Goal: Task Accomplishment & Management: Use online tool/utility

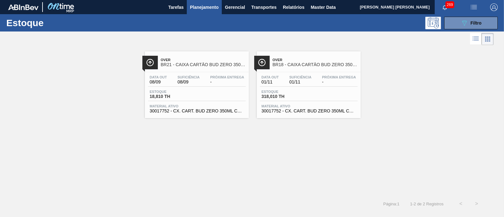
scroll to position [78, 0]
click at [453, 22] on button "089F7B8B-B2A5-4AFE-B5C0-19BA573D28AC Filtro" at bounding box center [471, 23] width 54 height 13
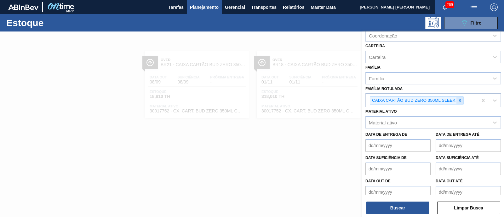
click at [459, 100] on icon at bounding box center [460, 100] width 4 height 4
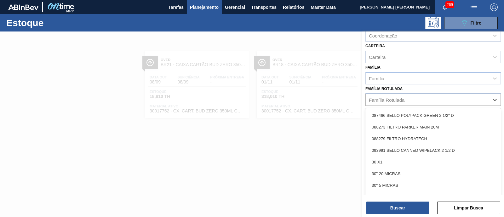
click at [459, 100] on div "Família Rotulada" at bounding box center [427, 99] width 123 height 9
type Rotulada "c"
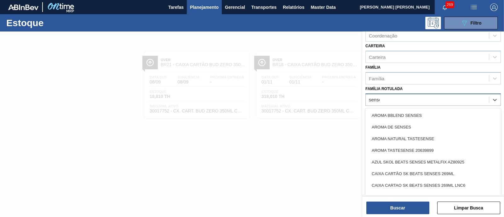
type Rotulada "senses"
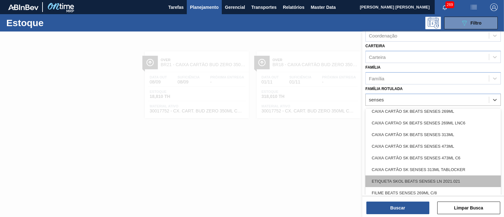
scroll to position [0, 0]
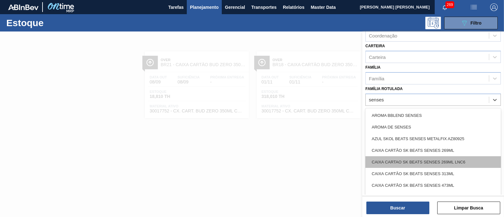
click at [465, 160] on div "CAIXA CARTAO SK BEATS SENSES 269ML LNC6" at bounding box center [432, 162] width 135 height 12
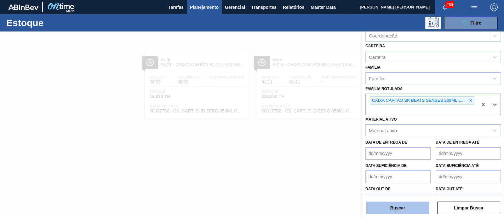
click at [395, 203] on button "Buscar" at bounding box center [397, 208] width 63 height 13
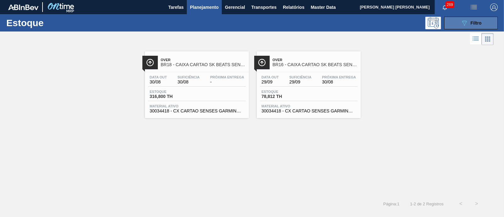
click at [465, 18] on button "089F7B8B-B2A5-4AFE-B5C0-19BA573D28AC Filtro" at bounding box center [471, 23] width 54 height 13
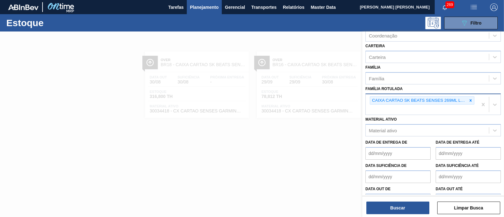
click at [474, 100] on div "CAIXA CARTAO SK BEATS SENSES 269ML LNC6" at bounding box center [422, 104] width 112 height 21
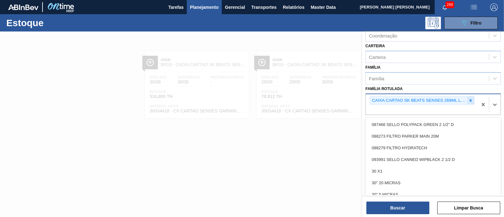
click at [470, 99] on icon at bounding box center [471, 100] width 2 height 2
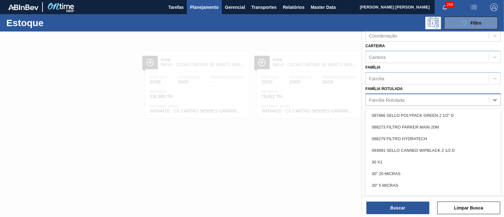
click at [463, 100] on div "Família Rotulada" at bounding box center [427, 99] width 123 height 9
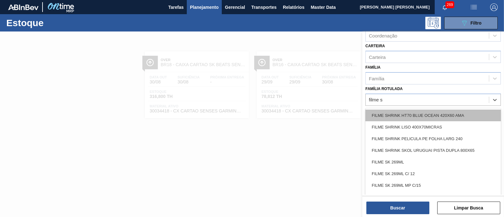
type Rotulada "filme sk"
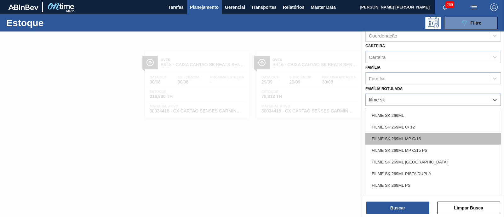
click at [445, 139] on div "FILME SK 269ML MP C/15" at bounding box center [432, 139] width 135 height 12
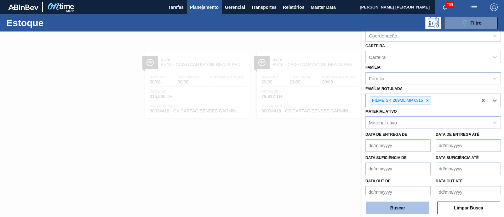
click at [410, 208] on button "Buscar" at bounding box center [397, 208] width 63 height 13
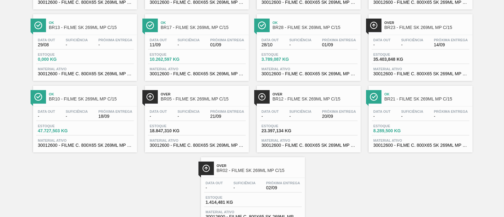
scroll to position [132, 0]
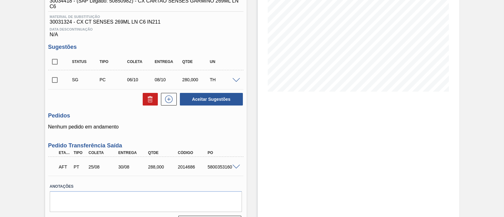
scroll to position [111, 0]
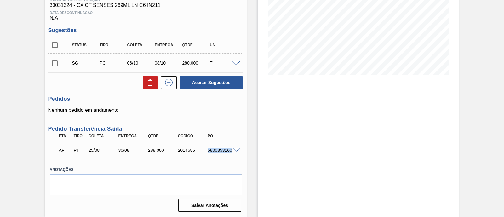
drag, startPoint x: 205, startPoint y: 150, endPoint x: 237, endPoint y: 156, distance: 33.0
click at [237, 156] on div "AFT PT 25/08 30/08 288,000 2014686 5800353160" at bounding box center [145, 150] width 195 height 16
copy div "5800353160"
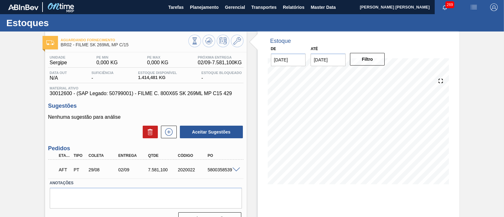
click at [236, 168] on span at bounding box center [236, 170] width 8 height 5
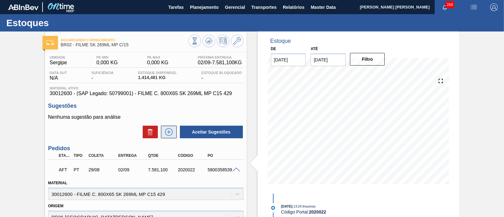
scroll to position [78, 0]
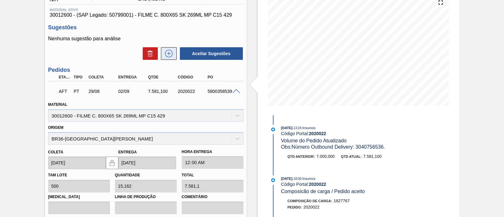
click at [165, 56] on icon at bounding box center [169, 54] width 10 height 8
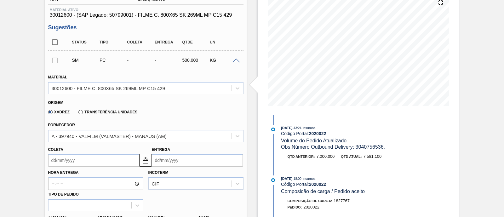
scroll to position [118, 0]
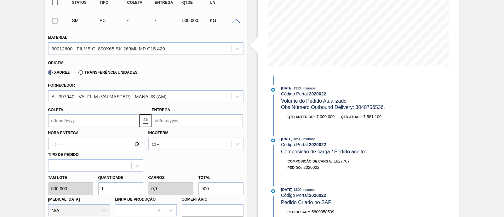
click at [86, 73] on label "Transferência Unidades" at bounding box center [107, 72] width 59 height 4
click at [77, 74] on input "Transferência Unidades" at bounding box center [77, 74] width 0 height 0
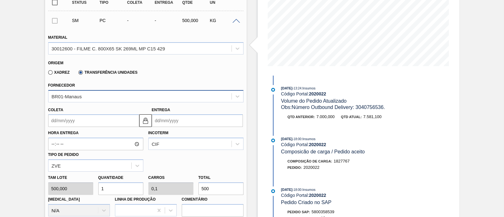
click at [86, 97] on div "BR01-Manaus" at bounding box center [140, 96] width 183 height 9
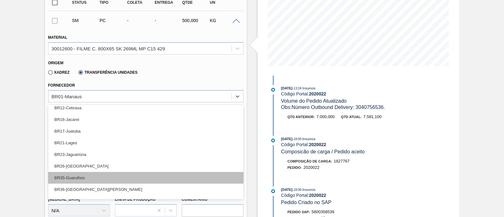
scroll to position [48, 0]
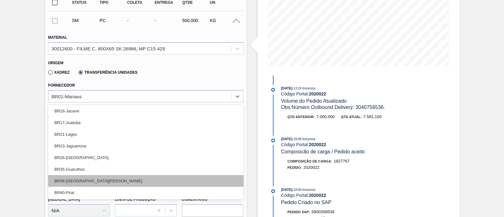
click at [88, 179] on div "BR36-São Luís" at bounding box center [145, 181] width 195 height 12
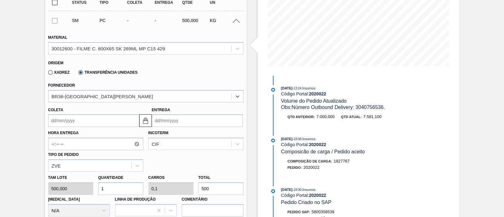
click at [83, 124] on input "Coleta" at bounding box center [93, 120] width 91 height 13
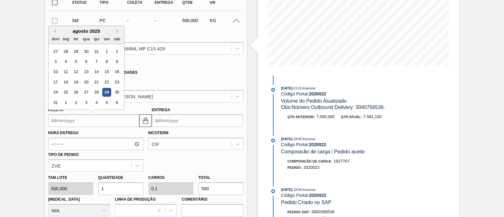
click at [107, 90] on div "29" at bounding box center [106, 92] width 9 height 9
type input "[DATE]"
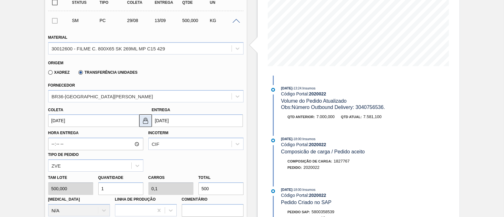
click at [149, 122] on img at bounding box center [146, 121] width 8 height 8
click at [167, 120] on input "13/09/2025" at bounding box center [197, 120] width 91 height 13
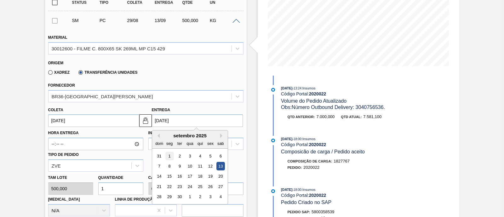
click at [169, 156] on div "1" at bounding box center [169, 156] width 9 height 9
type input "[DATE]"
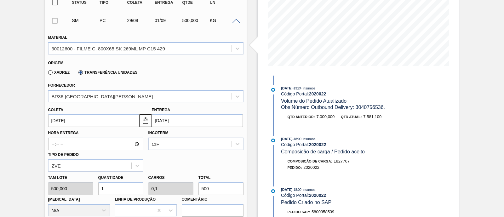
click at [164, 146] on div "CIF" at bounding box center [195, 144] width 95 height 12
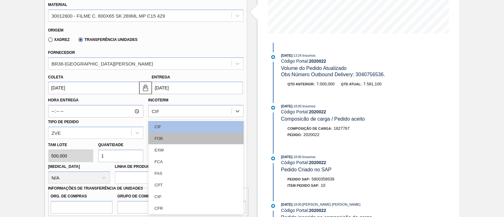
click at [171, 140] on div "FOB" at bounding box center [195, 139] width 95 height 12
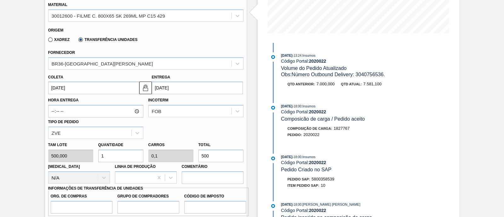
click at [187, 160] on div "Tam lote 500,000 Quantidade 1 Carros 0,1 Total 500 Doca N/A Linha de Produção C…" at bounding box center [146, 161] width 200 height 45
type input "0,01"
type input "0,001"
type input "5"
type input "0,104"
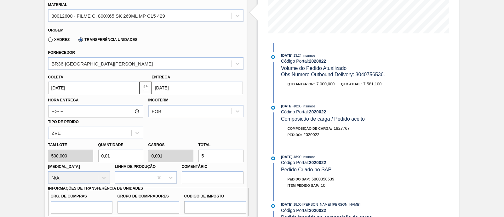
type input "0,01"
type input "52"
type input "1,048"
type input "0,105"
type input "524"
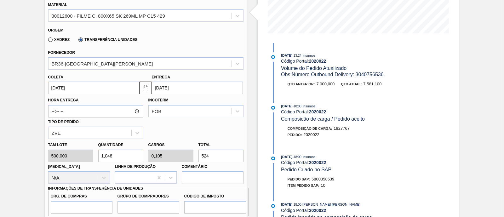
type input "10,494"
type input "1,049"
type input "5.247"
type input "104,95"
type input "10,495"
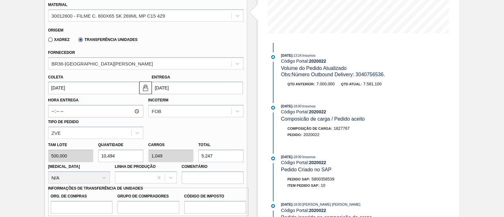
type input "52.475"
type input "10,494"
type input "1,049"
type input "5.247,"
type input "10,495"
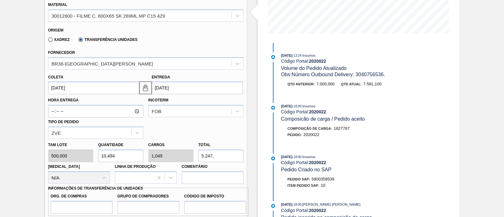
type input "1,05"
type input "5.247,5"
click at [211, 155] on input "5.247,5" at bounding box center [220, 156] width 45 height 13
click at [210, 157] on input "5.247,5" at bounding box center [220, 156] width 45 height 13
type input "104,875"
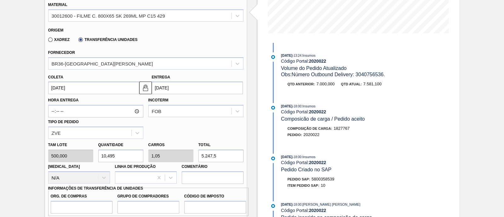
type input "10,488"
type input "52.437,5"
type input "10,487"
type input "1,049"
type input "5.243,7"
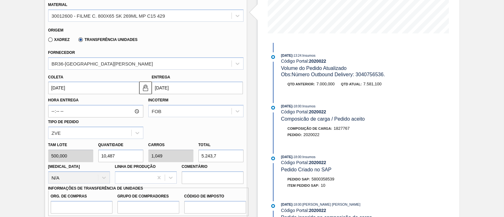
type input "1,049"
type input "0,105"
type input "524,7"
type input "10,494"
type input "1,049"
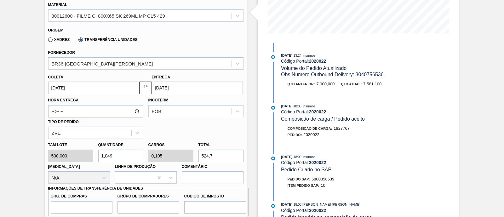
type input "5.247"
type input "1,048"
type input "0,105"
type input "524"
type input "0,104"
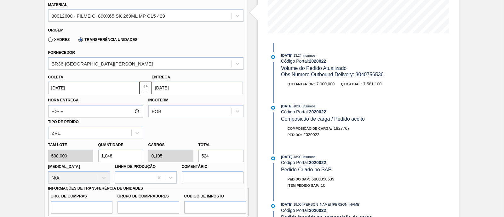
type input "0,01"
type input "52"
type input "0,01"
type input "0,001"
type input "5"
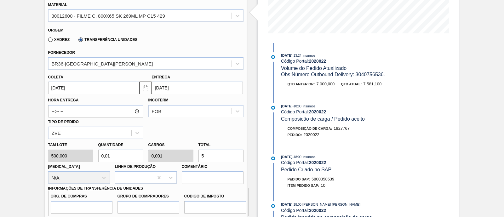
type input "0"
type input "0,01"
type input "0,001"
type input "5"
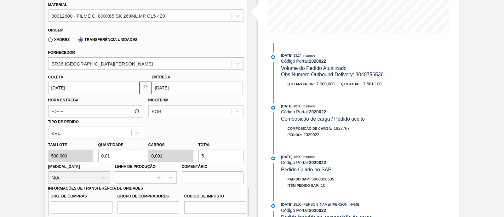
type input "0,104"
type input "0,01"
type input "52"
type input "1,048"
type input "0,105"
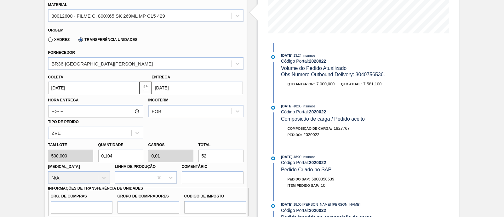
type input "524"
type input "10,486"
type input "1,049"
type input "5.243,"
type input "10,487"
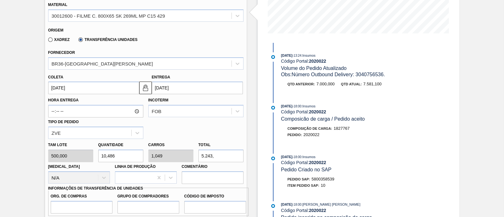
type input "5.243,7"
type input "10,488"
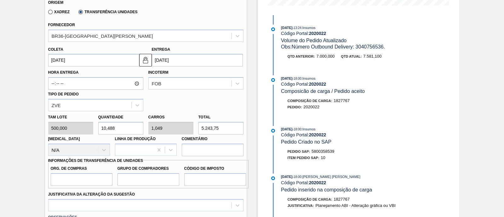
scroll to position [190, 0]
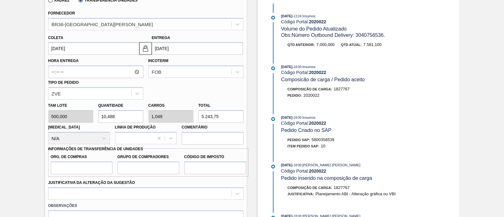
type input "5.243,75"
click at [103, 166] on input "Org. de Compras" at bounding box center [82, 168] width 62 height 13
type input "BR00"
click at [134, 168] on input "Grupo de Compradores" at bounding box center [148, 168] width 62 height 13
type input "A01"
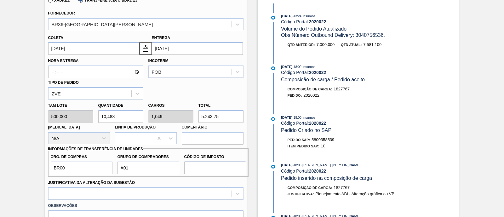
click at [202, 170] on input "Código de Imposto" at bounding box center [215, 168] width 62 height 13
type input "I1"
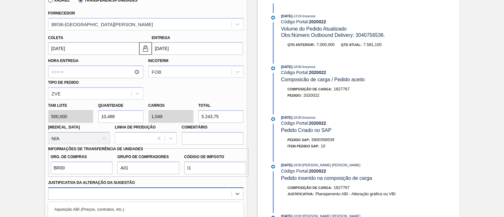
click at [202, 188] on div "option Outro focused, 6 of 18. 18 results available. Use Up and Down to choose …" at bounding box center [145, 193] width 195 height 12
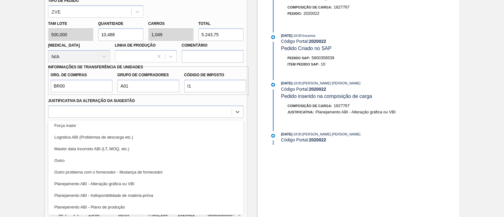
scroll to position [0, 0]
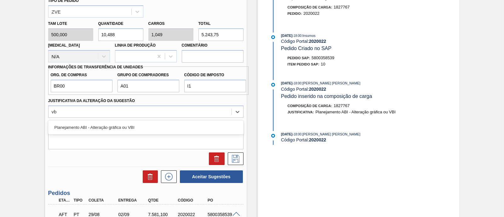
type Sugestão "vbi"
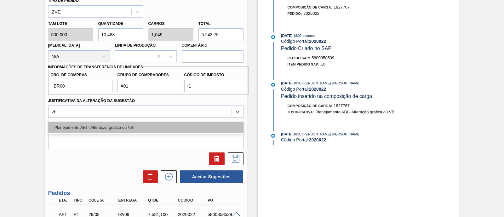
click at [151, 129] on div "Planejamento ABI - Alteração gráfica ou VBI" at bounding box center [145, 128] width 195 height 12
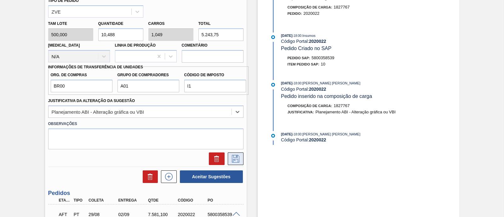
click at [236, 160] on icon at bounding box center [236, 159] width 10 height 8
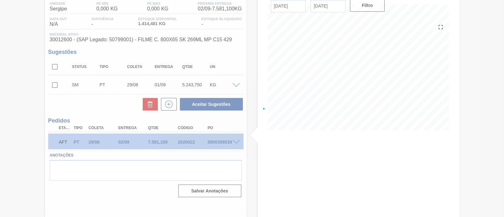
scroll to position [54, 0]
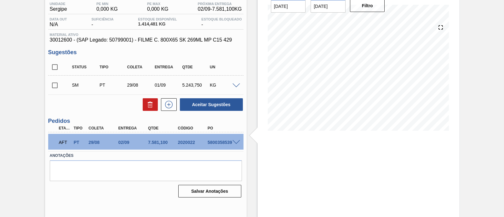
click at [55, 83] on input "checkbox" at bounding box center [54, 85] width 13 height 13
click at [193, 107] on button "Aceitar Sugestões" at bounding box center [211, 104] width 63 height 13
checkbox input "false"
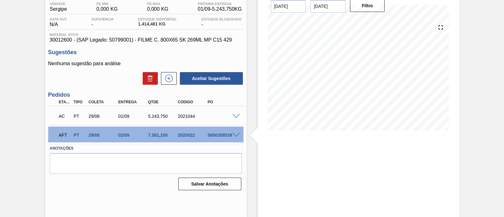
click at [235, 115] on span at bounding box center [236, 116] width 8 height 5
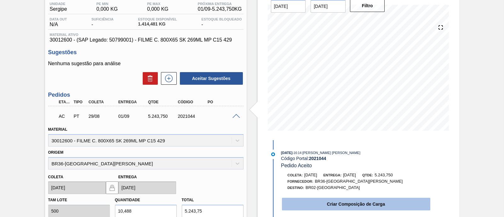
click at [296, 201] on button "Criar Composição de Carga" at bounding box center [356, 204] width 148 height 13
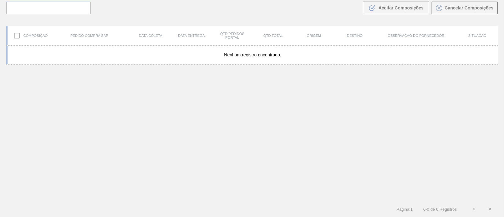
scroll to position [45, 0]
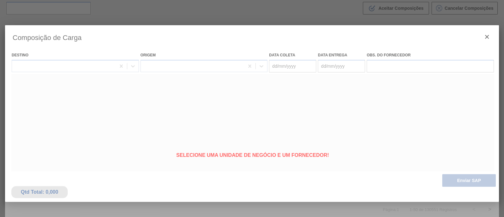
type coleta "[DATE]"
type entrega "01/09/2025"
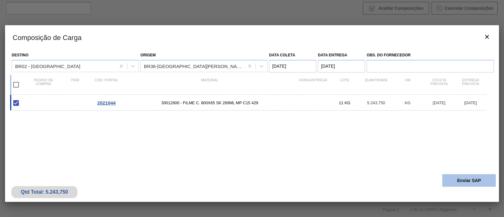
click at [465, 180] on button "Enviar SAP" at bounding box center [469, 180] width 54 height 13
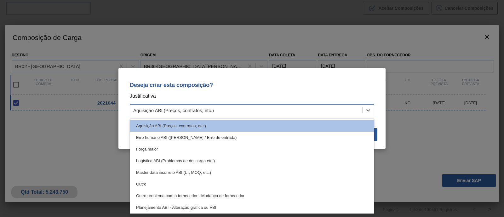
click at [238, 111] on div "Aquisição ABI (Preços, contratos, etc.)" at bounding box center [246, 110] width 232 height 9
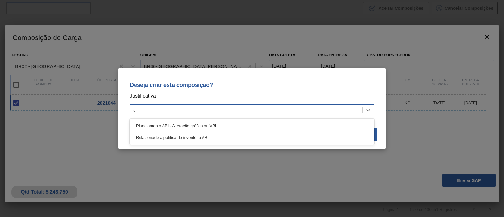
type input "vbi"
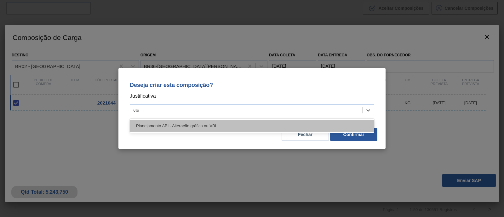
click at [224, 124] on div "Planejamento ABI - Alteração gráfica ou VBI" at bounding box center [252, 126] width 244 height 12
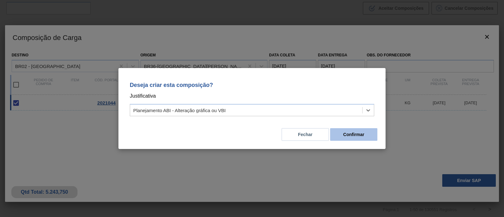
click at [367, 136] on button "Confirmar" at bounding box center [353, 134] width 47 height 13
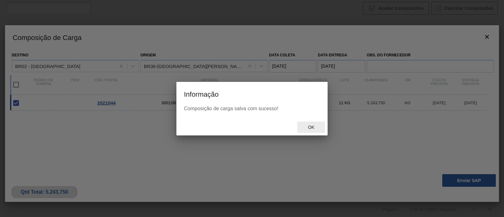
click at [317, 128] on span "Ok" at bounding box center [311, 127] width 16 height 5
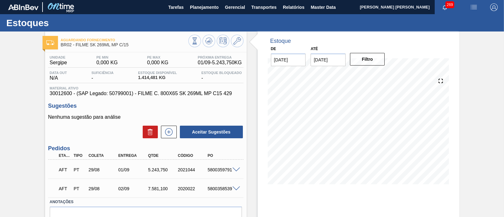
click at [232, 189] on span at bounding box center [236, 188] width 8 height 5
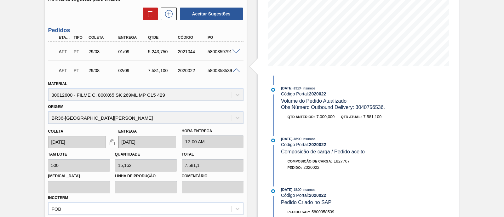
scroll to position [219, 0]
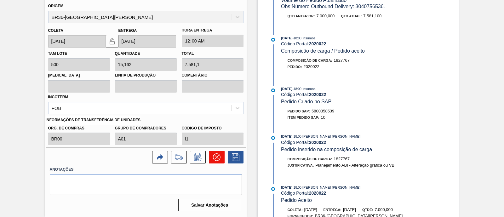
click at [217, 158] on icon at bounding box center [217, 157] width 8 height 8
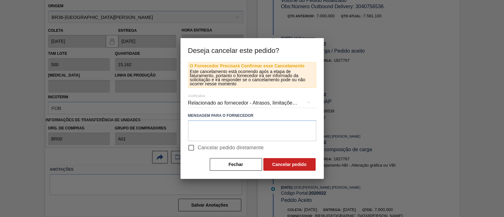
click at [218, 144] on span "Cancelar pedido diretamente" at bounding box center [231, 148] width 66 height 8
click at [198, 144] on input "Cancelar pedido diretamente" at bounding box center [191, 147] width 13 height 13
checkbox input "true"
click at [285, 165] on button "Cancelar pedido" at bounding box center [289, 164] width 52 height 13
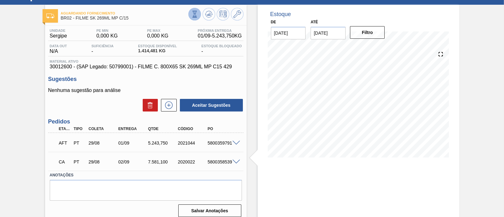
scroll to position [14, 0]
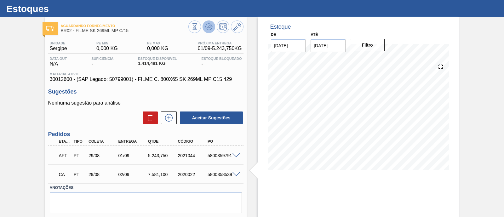
click at [209, 31] on button at bounding box center [209, 26] width 13 height 13
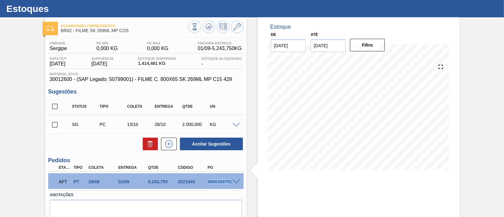
drag, startPoint x: 208, startPoint y: 183, endPoint x: 235, endPoint y: 186, distance: 27.2
click at [235, 186] on div "AFT PT 29/08 01/09 5.243,750 2021044 5800359791" at bounding box center [145, 181] width 195 height 16
copy div "5800359791"
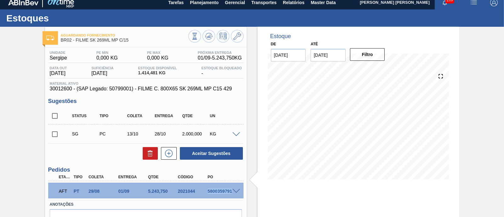
scroll to position [0, 0]
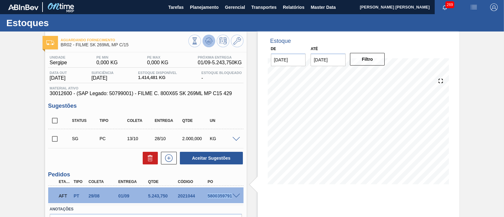
click at [198, 43] on icon at bounding box center [194, 40] width 7 height 7
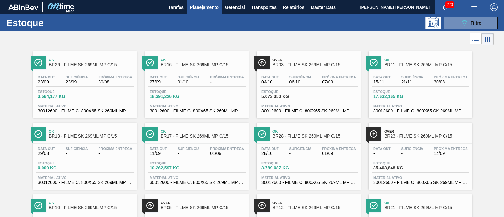
scroll to position [78, 0]
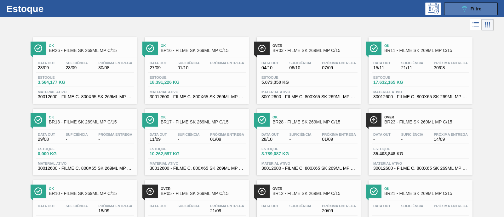
click at [471, 10] on span "Filtro" at bounding box center [476, 8] width 11 height 5
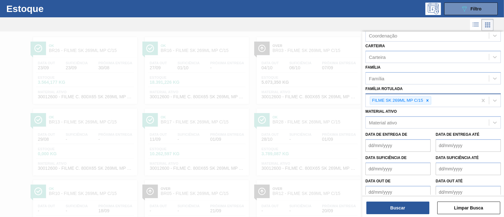
click at [429, 103] on div "FILME SK 269ML MP C/15" at bounding box center [422, 100] width 112 height 13
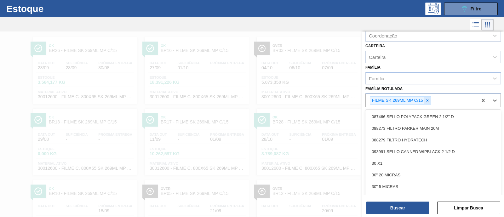
click at [429, 101] on div at bounding box center [427, 101] width 7 height 8
click at [429, 101] on div "Família Rotulada" at bounding box center [427, 99] width 123 height 9
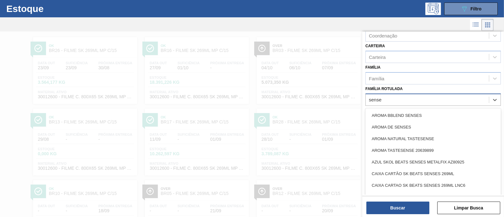
type Rotulada "senses"
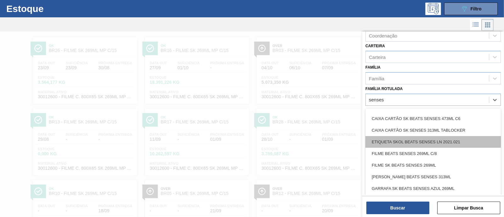
scroll to position [39, 0]
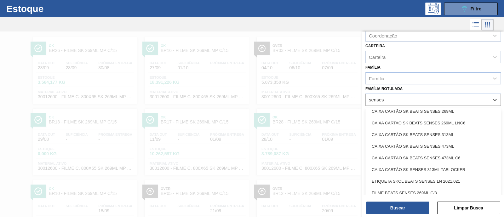
click at [472, 120] on div "CAIXA CARTAO SK BEATS SENSES 269ML LNC6" at bounding box center [432, 123] width 135 height 12
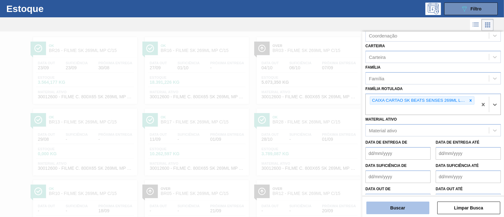
click at [414, 207] on button "Buscar" at bounding box center [397, 208] width 63 height 13
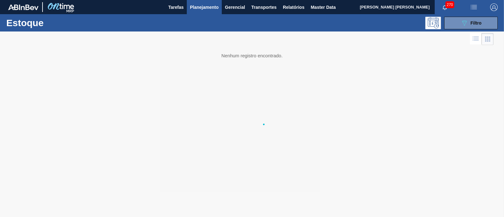
scroll to position [0, 0]
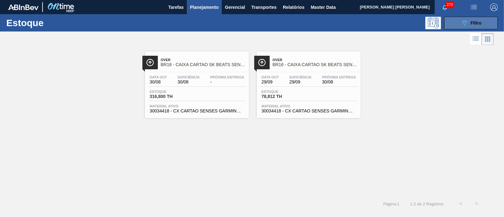
click at [461, 27] on button "089F7B8B-B2A5-4AFE-B5C0-19BA573D28AC Filtro" at bounding box center [471, 23] width 54 height 13
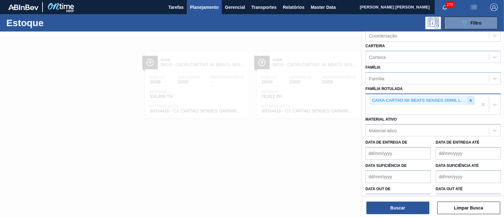
click at [470, 99] on icon at bounding box center [471, 100] width 2 height 2
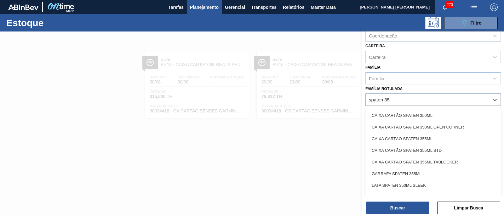
type Rotulada "spaten 355"
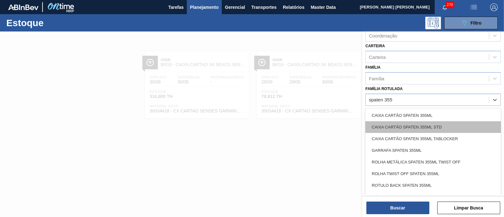
click at [466, 125] on div "CAIXA CARTÃO SPATEN 355ML STD" at bounding box center [432, 127] width 135 height 12
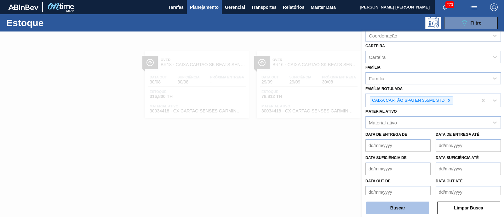
click at [392, 205] on button "Buscar" at bounding box center [397, 208] width 63 height 13
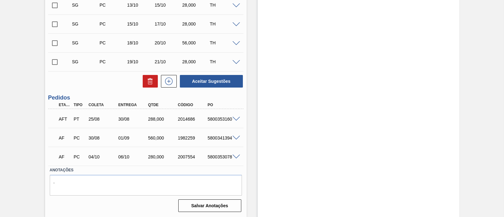
scroll to position [244, 0]
drag, startPoint x: 206, startPoint y: 116, endPoint x: 236, endPoint y: 118, distance: 30.0
click at [236, 118] on div "AFT PT 25/08 30/08 288,000 2014686 5800353160" at bounding box center [145, 118] width 195 height 16
copy div "5800353160"
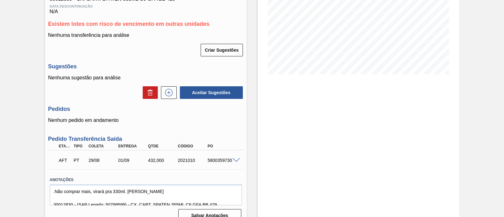
scroll to position [122, 0]
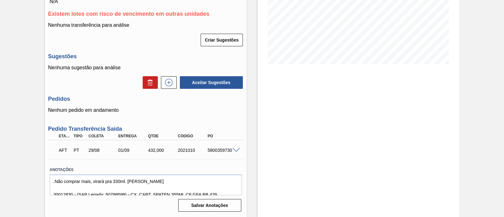
click at [236, 151] on span at bounding box center [236, 150] width 8 height 5
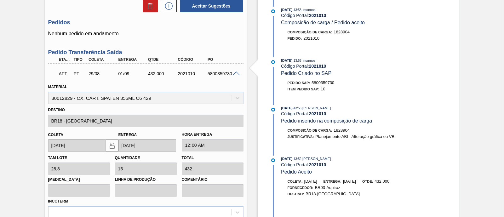
scroll to position [308, 0]
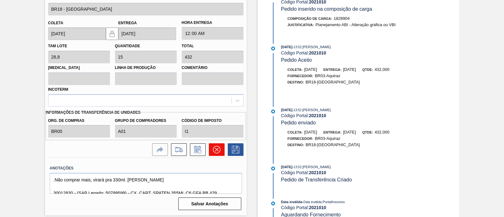
click at [219, 150] on icon at bounding box center [217, 150] width 8 height 8
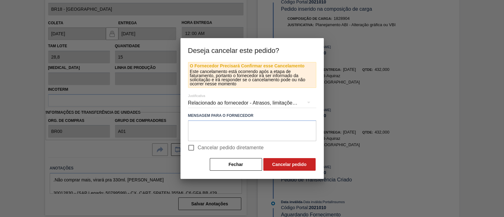
click at [220, 146] on span "Cancelar pedido diretamente" at bounding box center [231, 148] width 66 height 8
click at [198, 146] on input "Cancelar pedido diretamente" at bounding box center [191, 147] width 13 height 13
checkbox input "true"
click at [273, 165] on button "Cancelar pedido" at bounding box center [289, 164] width 52 height 13
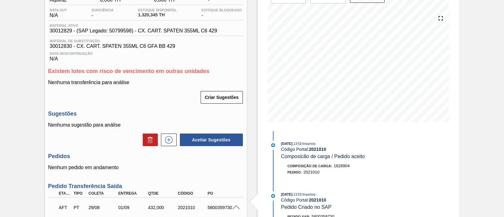
scroll to position [72, 0]
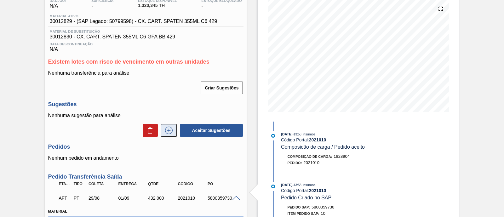
click at [170, 134] on icon at bounding box center [169, 131] width 10 height 8
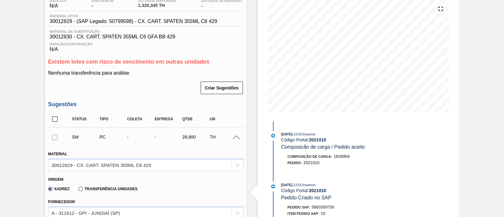
scroll to position [0, 0]
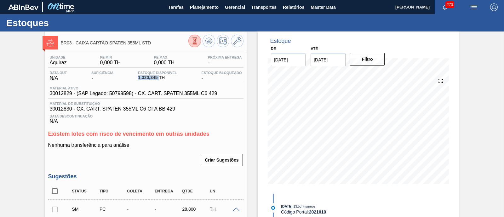
drag, startPoint x: 134, startPoint y: 77, endPoint x: 158, endPoint y: 80, distance: 24.1
click at [158, 80] on div "Data out N/A Suficiência - Estoque Disponível 1.320,345 TH Estoque Bloqueado -" at bounding box center [145, 77] width 195 height 12
copy span "1.320,345"
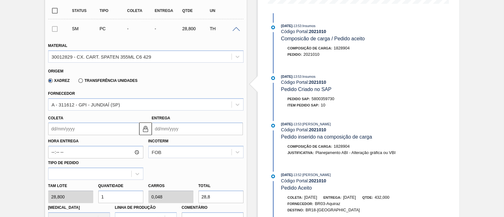
scroll to position [236, 0]
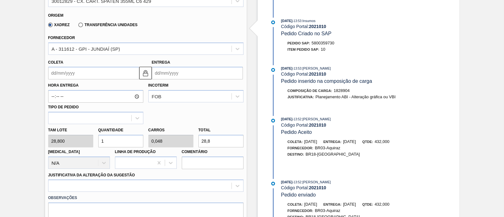
click at [190, 146] on div "Tam lote 28,800 Quantidade 1 Carros 0,048 Total 28,8 Doca N/A Linha de Produção…" at bounding box center [146, 146] width 200 height 45
paste input "1.320,345"
type input "45,845"
type input "2,183"
type input "1.320,345"
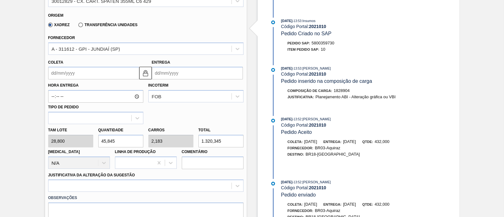
click at [94, 24] on label "Transferência Unidades" at bounding box center [107, 25] width 59 height 4
click at [77, 26] on input "Transferência Unidades" at bounding box center [77, 26] width 0 height 0
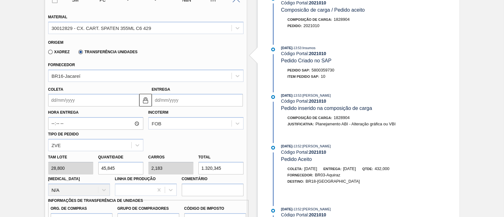
scroll to position [197, 0]
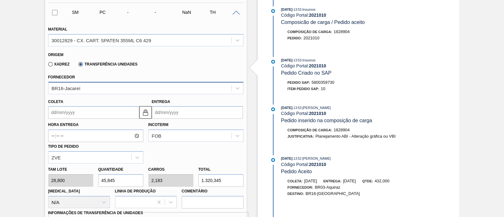
click at [77, 85] on div "BR16-Jacareí" at bounding box center [140, 87] width 183 height 9
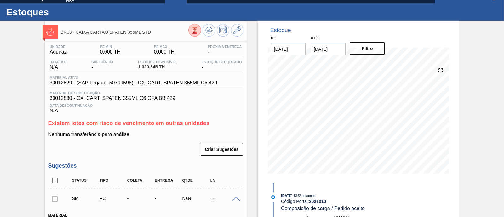
scroll to position [0, 0]
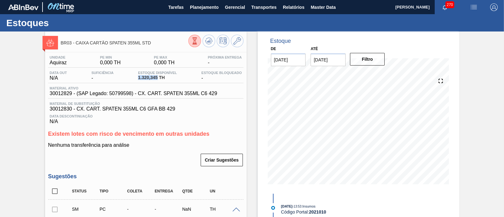
drag, startPoint x: 140, startPoint y: 80, endPoint x: 157, endPoint y: 79, distance: 17.0
click at [157, 79] on div "Data out N/A Suficiência - Estoque Disponível 1.320,345 TH Estoque Bloqueado -" at bounding box center [145, 77] width 195 height 12
copy span "1.320,345"
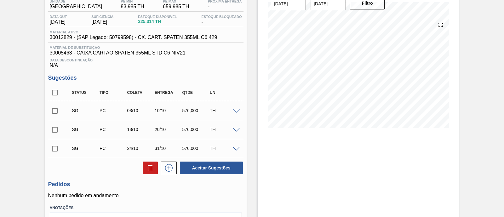
scroll to position [17, 0]
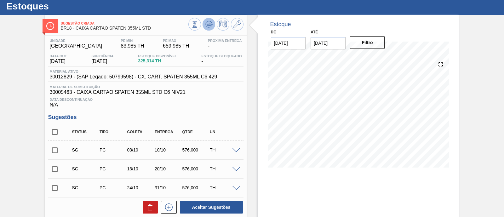
click at [209, 21] on icon at bounding box center [209, 22] width 6 height 3
click at [238, 151] on span at bounding box center [236, 150] width 8 height 5
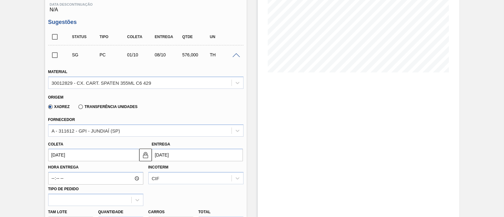
scroll to position [135, 0]
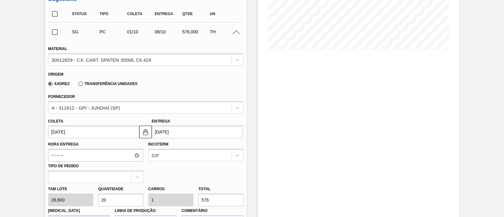
click at [189, 201] on div "[PERSON_NAME] 28,800 Quantidade 20 Carros 1 Total 576 [MEDICAL_DATA] N/A Linha …" at bounding box center [146, 205] width 200 height 45
paste input "1.320,345"
type input "45,845"
type input "2,292"
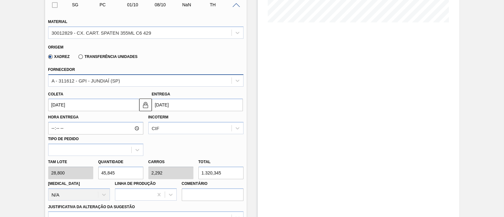
scroll to position [174, 0]
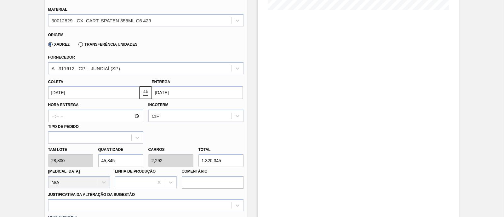
type input "1.320,345"
click at [110, 45] on label "Transferência Unidades" at bounding box center [107, 44] width 59 height 4
click at [77, 46] on input "Transferência Unidades" at bounding box center [77, 46] width 0 height 0
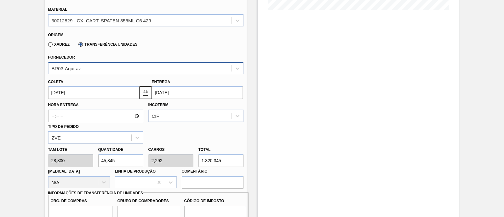
click at [103, 71] on div "BR03-Aquiraz" at bounding box center [140, 68] width 183 height 9
click at [95, 99] on input "[DATE]" at bounding box center [93, 92] width 91 height 13
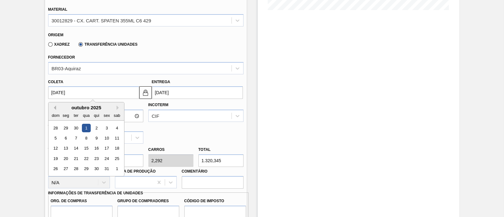
click at [54, 109] on button "Previous Month" at bounding box center [54, 108] width 4 height 4
click at [55, 109] on button "Previous Month" at bounding box center [54, 108] width 4 height 4
click at [106, 169] on div "29" at bounding box center [106, 169] width 9 height 9
type input "[DATE]"
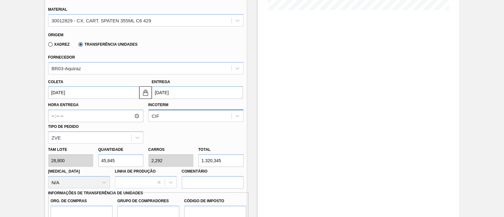
click at [163, 121] on div "CIF" at bounding box center [195, 116] width 95 height 12
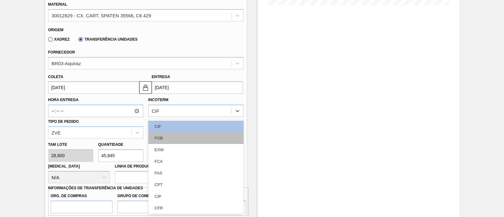
click at [162, 138] on div "FOB" at bounding box center [195, 138] width 95 height 12
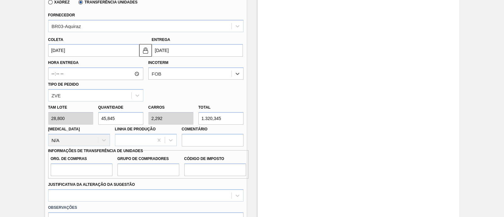
scroll to position [258, 0]
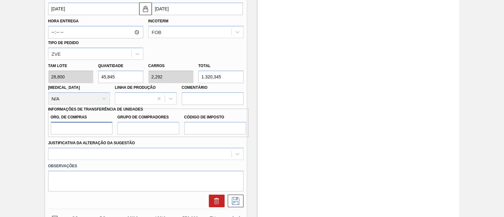
drag, startPoint x: 92, startPoint y: 127, endPoint x: 95, endPoint y: 133, distance: 6.6
click at [92, 126] on input "Org. de Compras" at bounding box center [82, 128] width 62 height 13
type input "BR00"
drag, startPoint x: 131, startPoint y: 133, endPoint x: 137, endPoint y: 135, distance: 6.3
click at [131, 133] on input "Grupo de Compradores" at bounding box center [148, 128] width 62 height 13
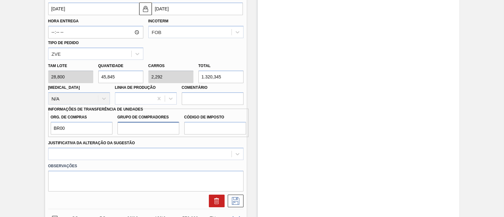
type input "A01"
click at [200, 129] on input "Código de Imposto" at bounding box center [215, 128] width 62 height 13
type input "I1"
click at [194, 154] on div at bounding box center [145, 154] width 195 height 12
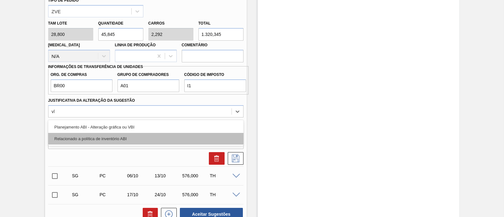
type Sugestão "vbi"
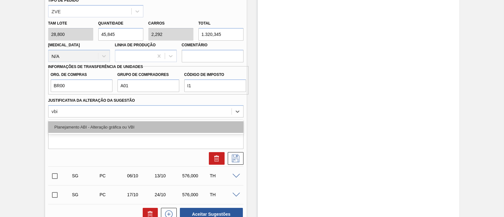
click at [129, 126] on div "Planejamento ABI - Alteração gráfica ou VBI" at bounding box center [145, 127] width 195 height 12
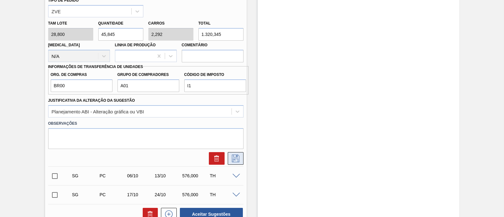
click at [240, 160] on button at bounding box center [236, 158] width 16 height 13
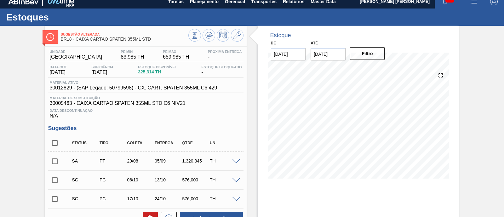
scroll to position [0, 0]
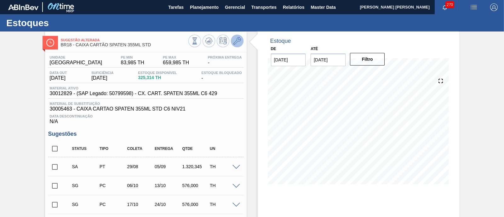
click at [235, 42] on icon at bounding box center [237, 41] width 8 height 8
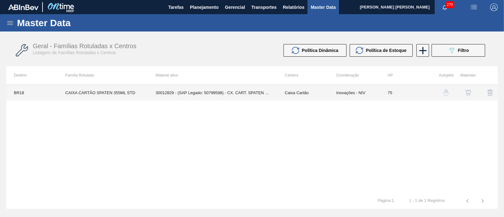
click at [213, 95] on td "30012829 - (SAP Legado: 50799598) - CX. CART. SPATEN 355ML C6 429" at bounding box center [212, 93] width 129 height 16
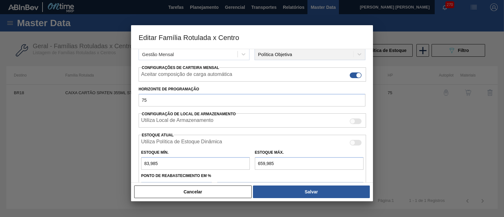
scroll to position [154, 0]
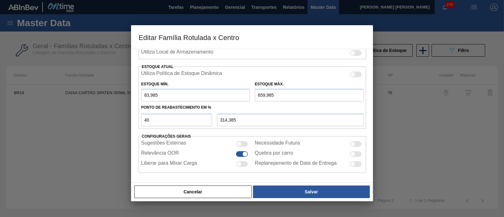
click at [264, 95] on input "659,985" at bounding box center [309, 95] width 109 height 13
type input "6.590,985"
type input "2.686,785"
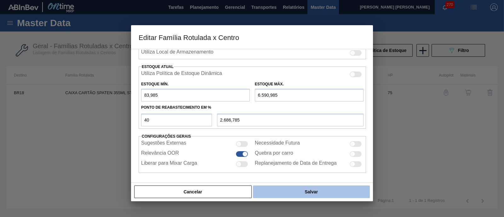
type input "6.590,985"
click at [296, 188] on button "Salvar" at bounding box center [311, 192] width 117 height 13
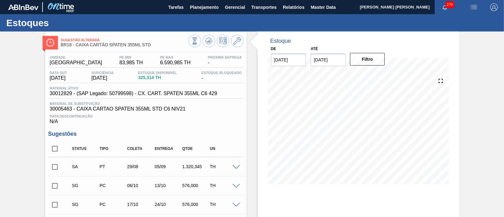
click at [58, 167] on input "checkbox" at bounding box center [54, 166] width 13 height 13
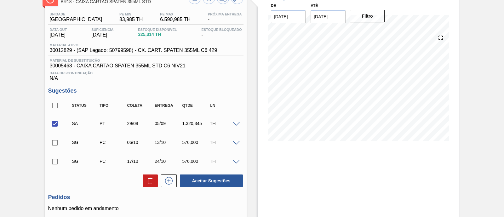
scroll to position [95, 0]
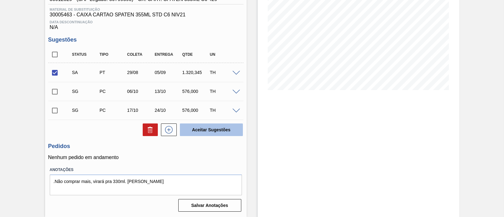
click at [206, 131] on button "Aceitar Sugestões" at bounding box center [211, 129] width 63 height 13
checkbox input "false"
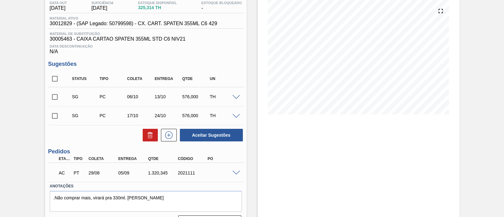
scroll to position [87, 0]
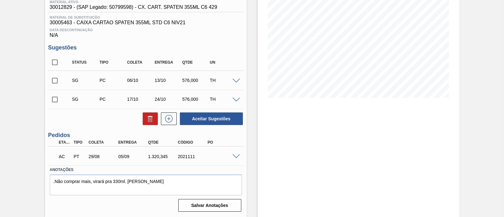
click at [238, 155] on span at bounding box center [236, 156] width 8 height 5
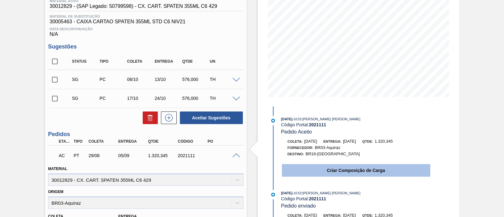
click at [367, 172] on button "Criar Composição de Carga" at bounding box center [356, 170] width 148 height 13
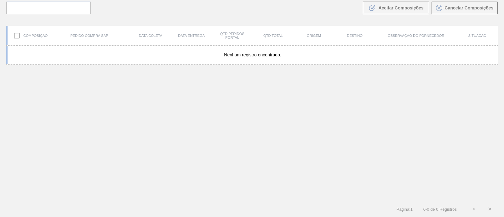
scroll to position [45, 0]
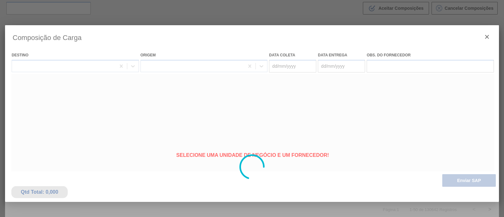
type coleta "[DATE]"
type entrega "[DATE]"
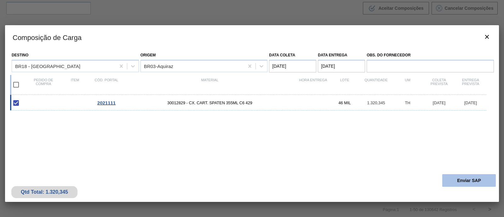
click at [454, 184] on button "Enviar SAP" at bounding box center [469, 180] width 54 height 13
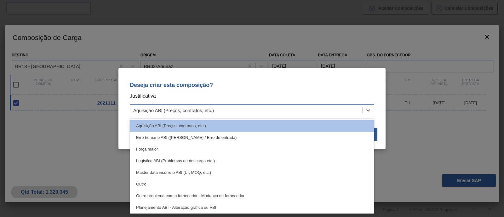
click at [299, 107] on div "Aquisição ABI (Preços, contratos, etc.)" at bounding box center [246, 110] width 232 height 9
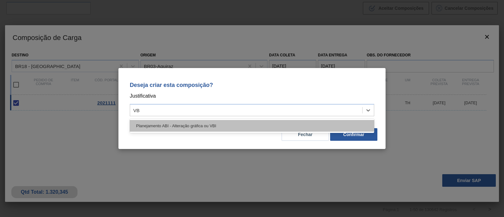
type input "VBI"
click at [220, 127] on div "Planejamento ABI - Alteração gráfica ou VBI" at bounding box center [252, 126] width 244 height 12
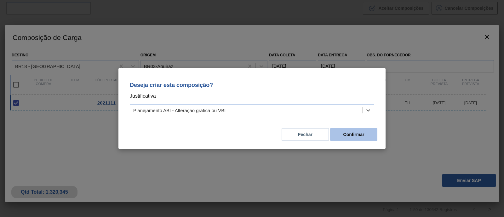
click at [373, 138] on button "Confirmar" at bounding box center [353, 134] width 47 height 13
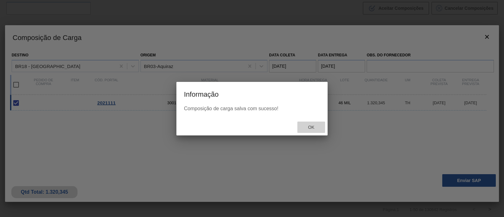
click at [318, 128] on span "Ok" at bounding box center [311, 127] width 16 height 5
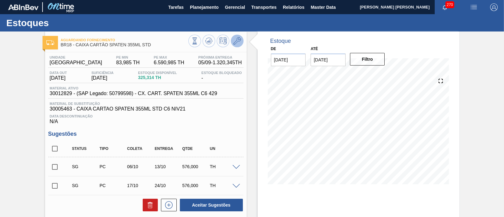
click at [239, 42] on icon at bounding box center [237, 41] width 8 height 8
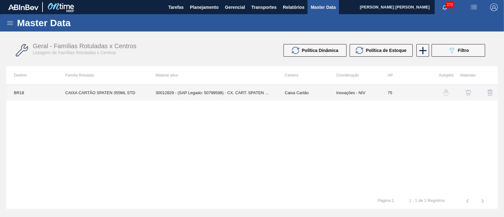
click at [223, 93] on td "30012829 - (SAP Legado: 50799598) - CX. CART. SPATEN 355ML C6 429" at bounding box center [212, 93] width 129 height 16
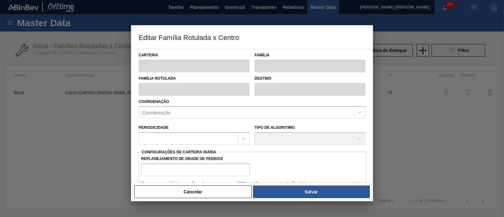
type input "Caixa Cartão"
type input "CAIXA CARTÃO SPATEN 355ML STD"
type input "BR18 - [GEOGRAPHIC_DATA]"
type input "75"
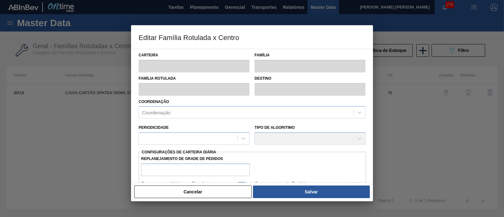
type input "83,985"
type input "6.590,985"
type input "40"
type input "2.686,785"
checkbox input "true"
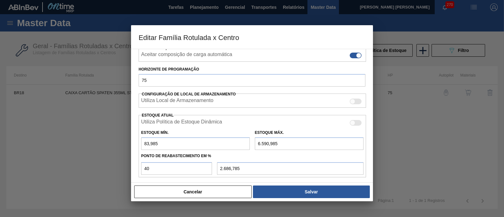
scroll to position [118, 0]
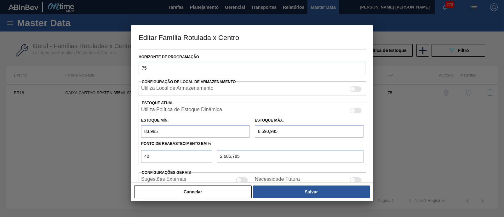
click at [268, 130] on input "6.590,985" at bounding box center [309, 131] width 109 height 13
type input "659,985"
type input "314,385"
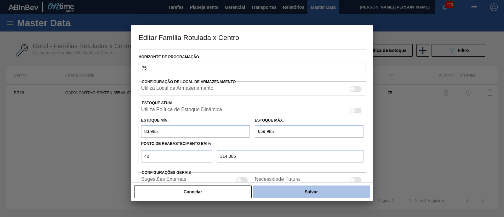
type input "659,985"
click at [301, 191] on button "Salvar" at bounding box center [311, 192] width 117 height 13
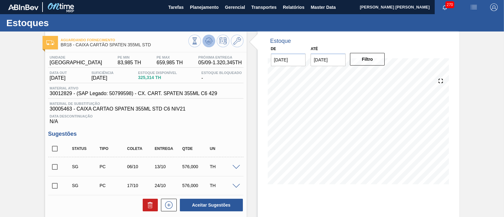
click at [212, 39] on button at bounding box center [209, 41] width 13 height 13
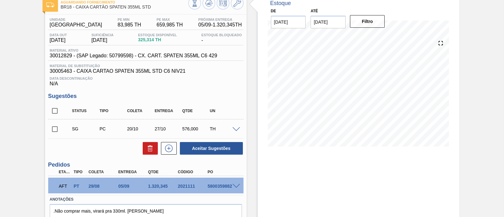
scroll to position [68, 0]
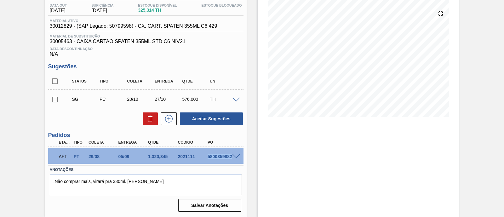
drag, startPoint x: 202, startPoint y: 156, endPoint x: 233, endPoint y: 157, distance: 31.5
click at [233, 157] on div "AFT PT 29/08 05/09 1.320,[PHONE_NUMBER] 5800359882" at bounding box center [145, 156] width 195 height 16
copy div "5800359882"
